Goal: Communication & Community: Answer question/provide support

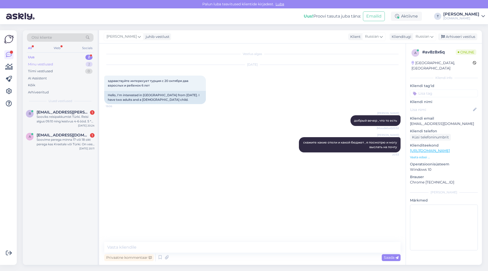
click at [60, 64] on div "Minu vestlused 2" at bounding box center [60, 64] width 67 height 7
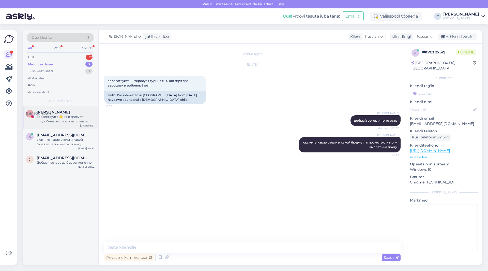
click at [58, 121] on div "Здравствуйте 👋. Интересует подробнее этот вариант отдыха" at bounding box center [66, 118] width 58 height 9
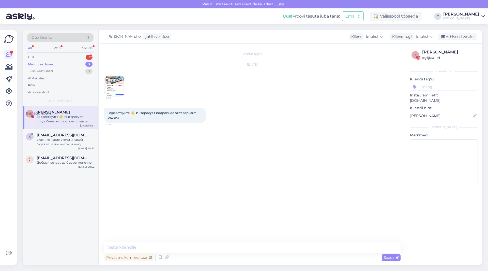
click at [111, 92] on img at bounding box center [114, 86] width 20 height 20
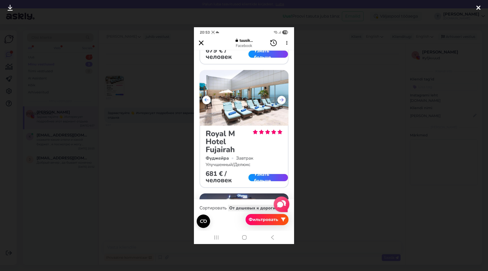
click at [480, 6] on div at bounding box center [478, 8] width 10 height 16
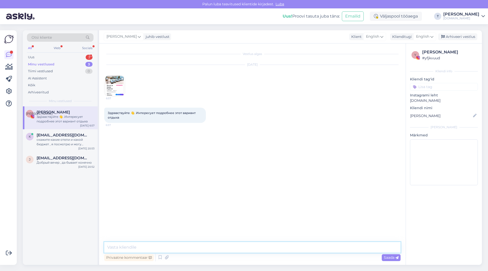
click at [156, 245] on textarea at bounding box center [252, 247] width 296 height 11
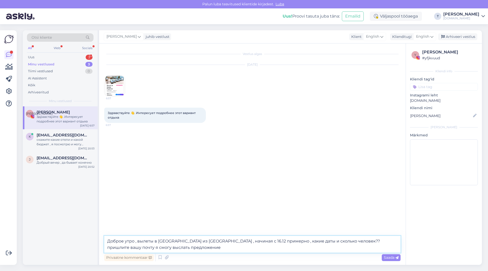
type textarea "Доброе утро , вылеты в [GEOGRAPHIC_DATA] из [GEOGRAPHIC_DATA] , начиная с 16.12…"
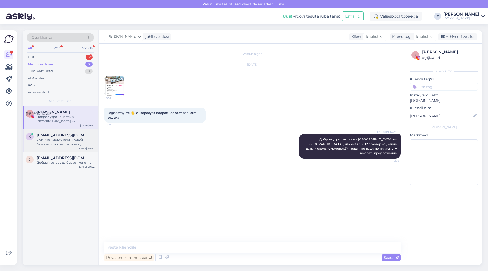
click at [75, 141] on div "скажите какие отели и какой бюджет , я посмотрю и могу выслать на почту" at bounding box center [66, 141] width 58 height 9
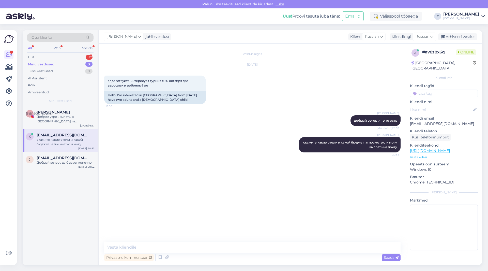
click at [422, 121] on p "[EMAIL_ADDRESS][DOMAIN_NAME]" at bounding box center [444, 123] width 68 height 5
copy p "[EMAIL_ADDRESS][DOMAIN_NAME]"
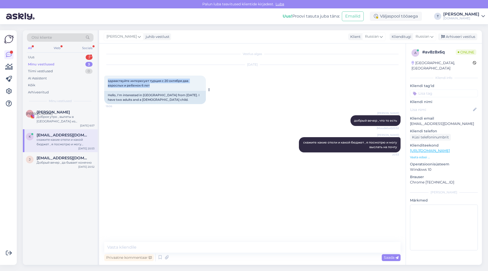
drag, startPoint x: 155, startPoint y: 85, endPoint x: 107, endPoint y: 79, distance: 47.9
click at [107, 79] on div "здравствуйте интересует турция с [DATE] два взрослых и ребенок 6 лет 19:06" at bounding box center [155, 82] width 102 height 15
copy span "здравствуйте интересует турция с 20 октября два взрослых и ребенок 6 лет"
click at [57, 163] on div "Добрый вечер , да бывает конечно" at bounding box center [66, 162] width 58 height 5
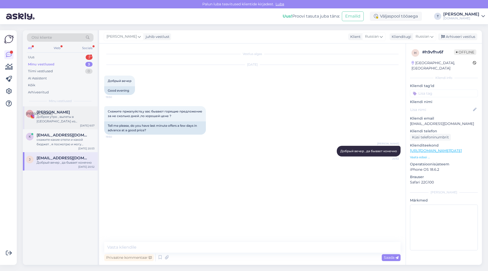
click at [54, 119] on div "Доброе утро , вылеты в [GEOGRAPHIC_DATA] из [GEOGRAPHIC_DATA] , начиная с 16.12…" at bounding box center [66, 118] width 58 height 9
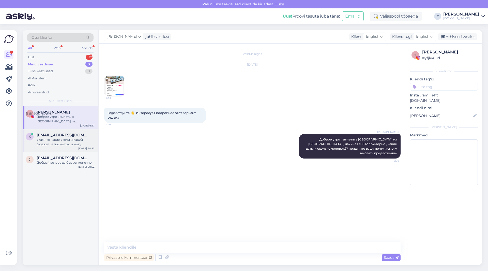
click at [54, 132] on div "k [EMAIL_ADDRESS][DOMAIN_NAME] скажите какие отели и какой бюджет , я посмотрю …" at bounding box center [60, 140] width 75 height 23
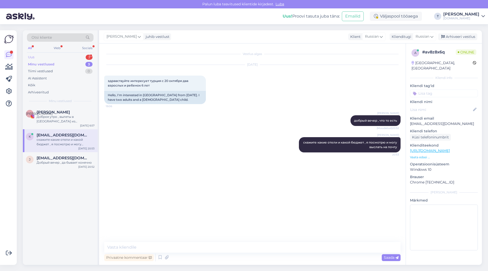
click at [73, 56] on div "Uus 3" at bounding box center [60, 57] width 67 height 7
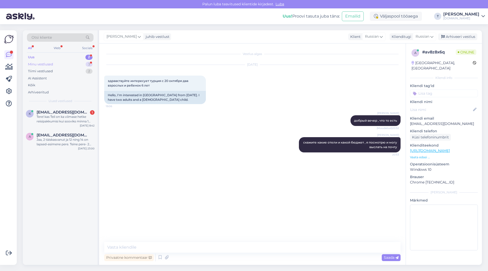
click at [53, 63] on div "Minu vestlused" at bounding box center [40, 64] width 25 height 5
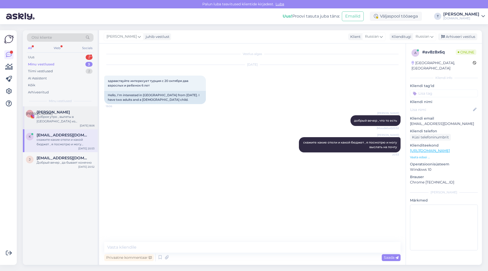
click at [56, 117] on div "Доброе утро , вылеты в [GEOGRAPHIC_DATA] из [GEOGRAPHIC_DATA] , начиная с 16.12…" at bounding box center [66, 118] width 58 height 9
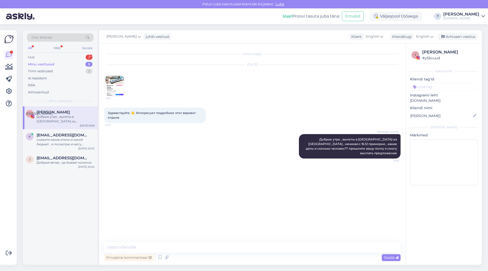
click at [119, 82] on img at bounding box center [114, 86] width 20 height 20
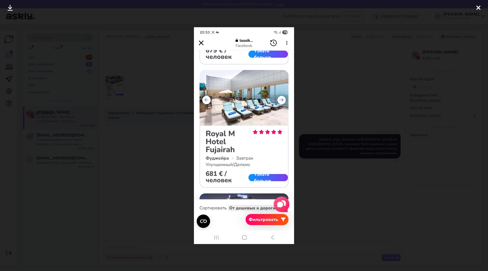
click at [201, 41] on img at bounding box center [244, 135] width 100 height 216
click at [321, 87] on div at bounding box center [244, 135] width 488 height 271
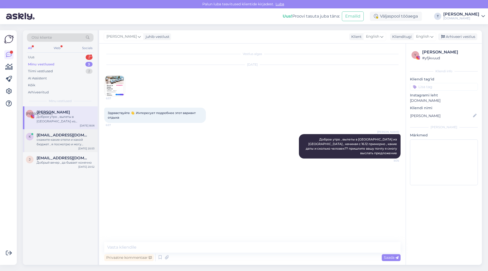
click at [61, 138] on div "скажите какие отели и какой бюджет , я посмотрю и могу выслать на почту" at bounding box center [66, 141] width 58 height 9
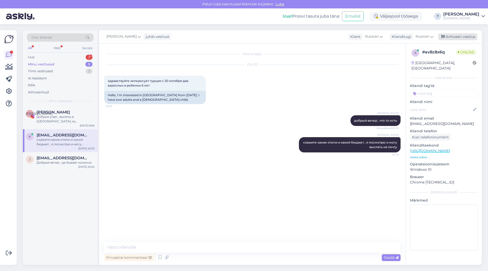
click at [448, 37] on div "Arhiveeri vestlus" at bounding box center [457, 36] width 39 height 7
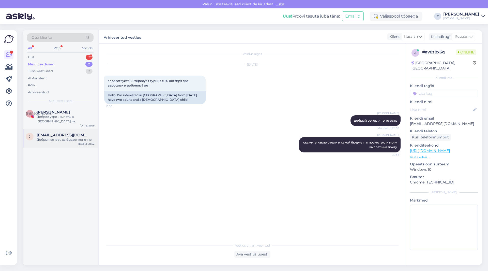
click at [66, 141] on div "Добрый вечер , да бывает конечно" at bounding box center [66, 139] width 58 height 5
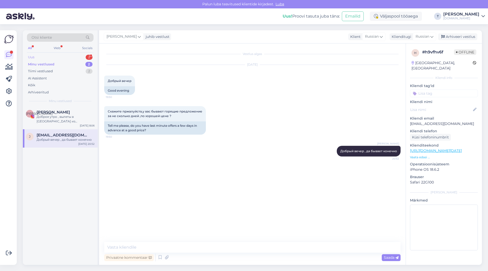
click at [80, 55] on div "Uus 2" at bounding box center [60, 57] width 67 height 7
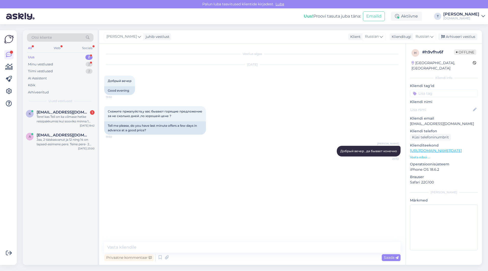
click at [303, 213] on div "Vestlus algas [DATE] Добрый вечер 19:50 Good evening Скажите пржалуйста,у вас б…" at bounding box center [254, 143] width 301 height 188
click at [330, 193] on div "Vestlus algas [DATE] Добрый вечер 19:50 Good evening Скажите пржалуйста,у вас б…" at bounding box center [254, 143] width 301 height 188
